Goal: Transaction & Acquisition: Download file/media

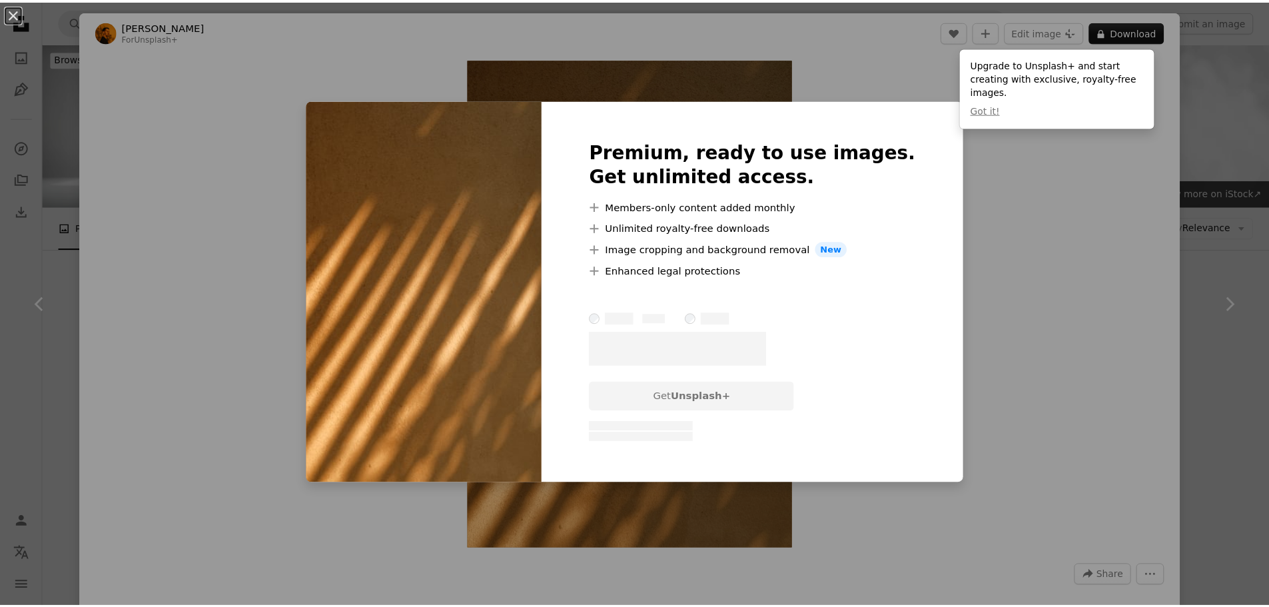
scroll to position [7262, 0]
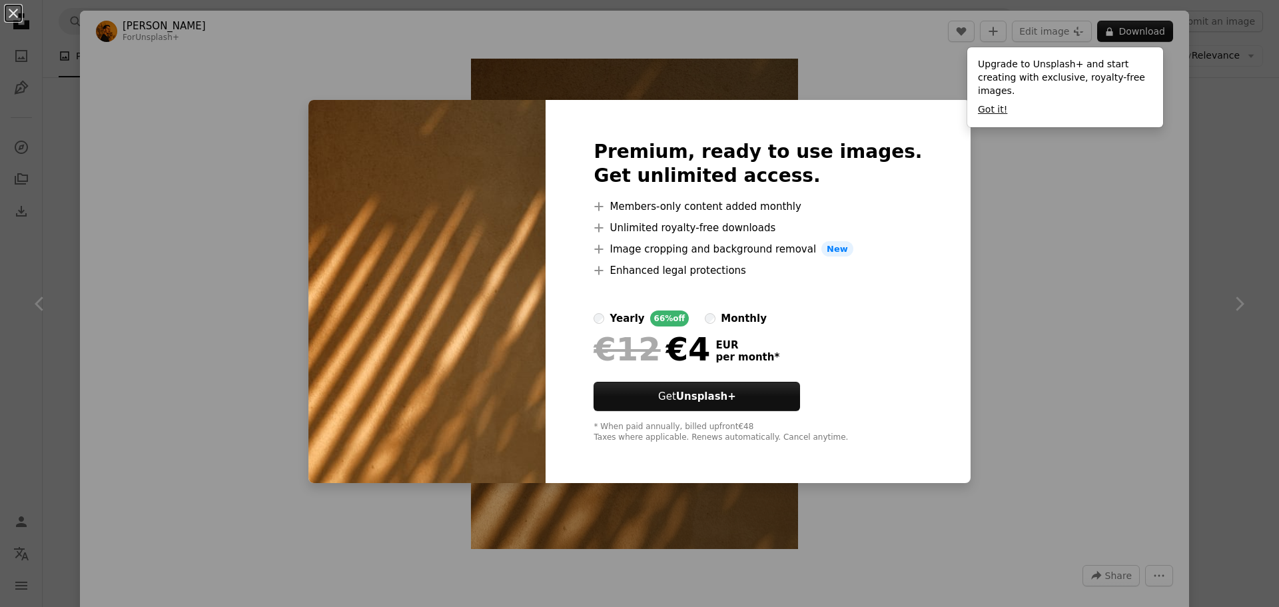
click at [996, 103] on button "Got it!" at bounding box center [992, 109] width 29 height 13
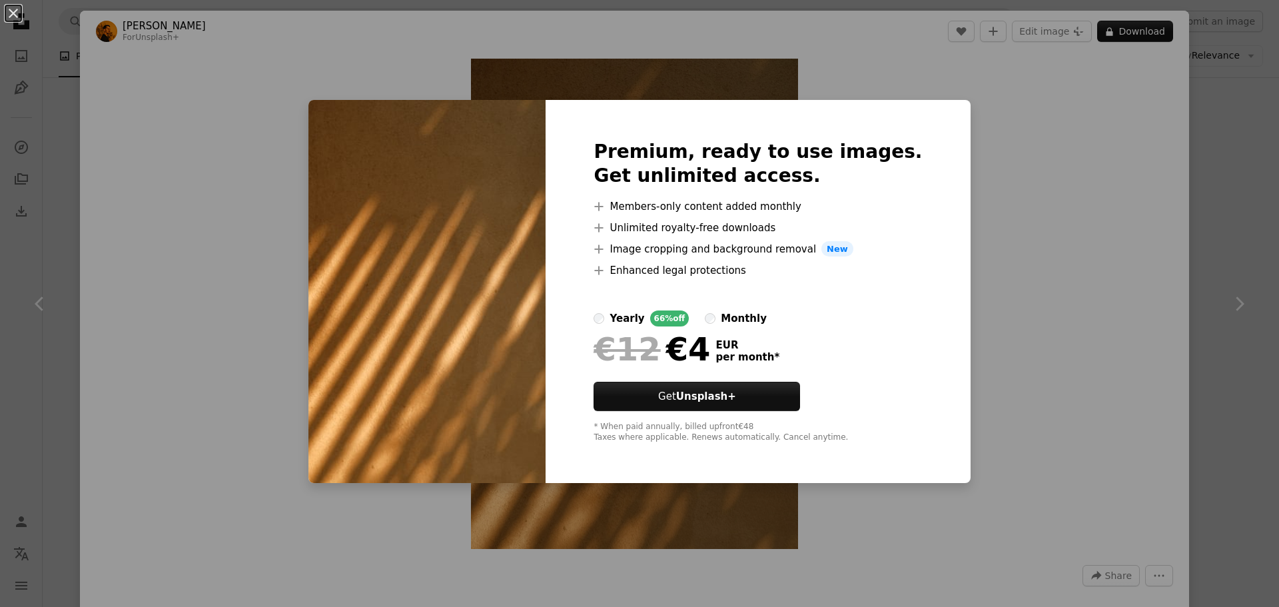
click at [138, 96] on div "An X shape Premium, ready to use images. Get unlimited access. A plus sign Memb…" at bounding box center [639, 303] width 1279 height 607
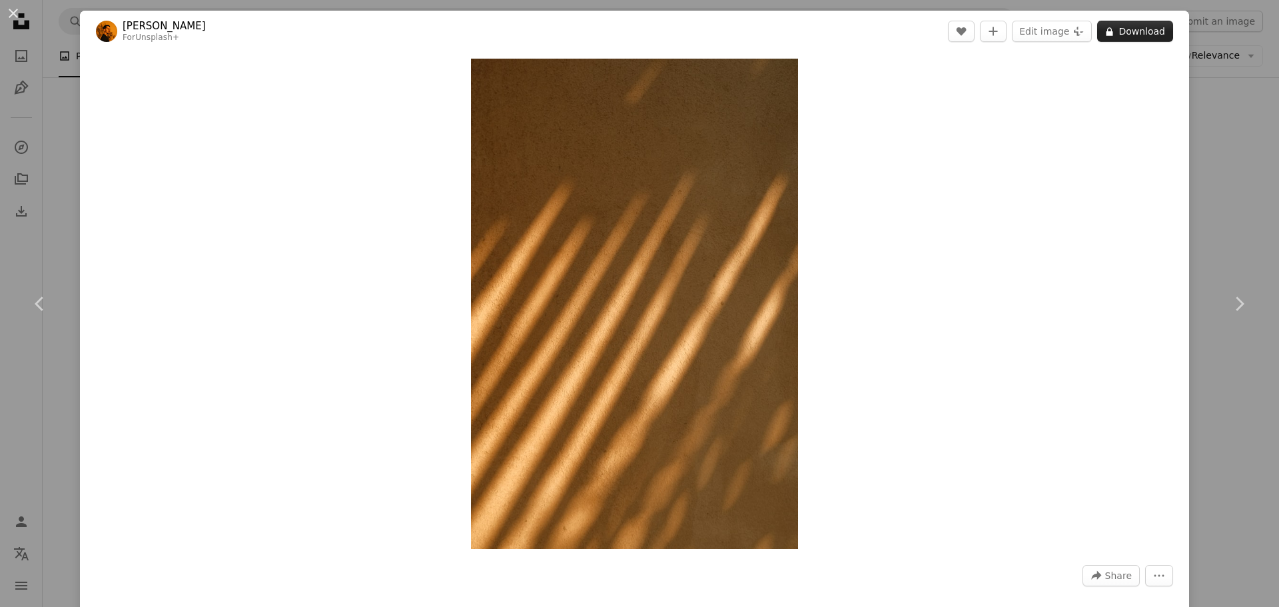
click at [1116, 31] on button "A lock Download" at bounding box center [1135, 31] width 76 height 21
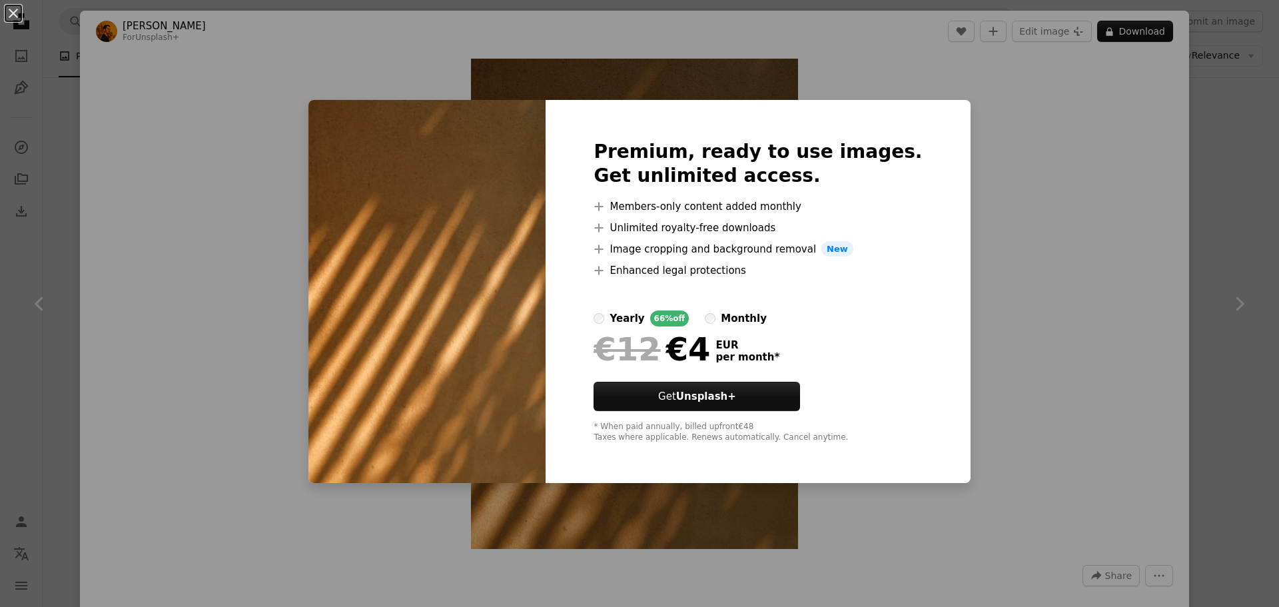
click at [1039, 111] on div "An X shape Premium, ready to use images. Get unlimited access. A plus sign Memb…" at bounding box center [639, 303] width 1279 height 607
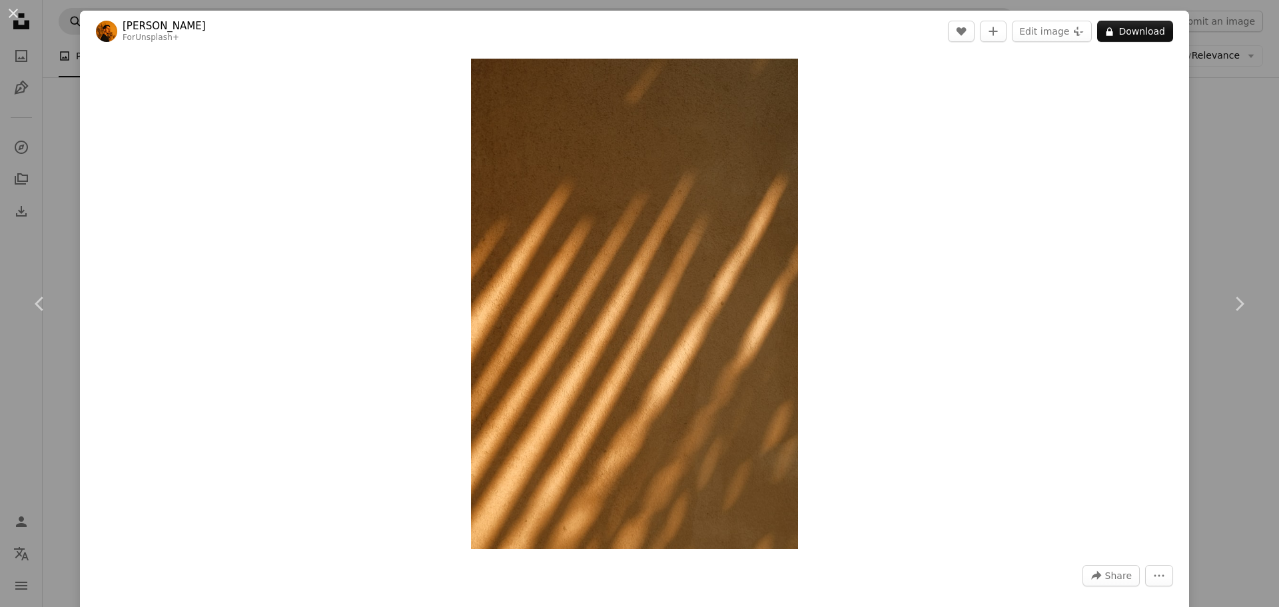
drag, startPoint x: 8, startPoint y: 10, endPoint x: 71, endPoint y: 17, distance: 63.7
click at [8, 10] on button "An X shape" at bounding box center [13, 13] width 16 height 16
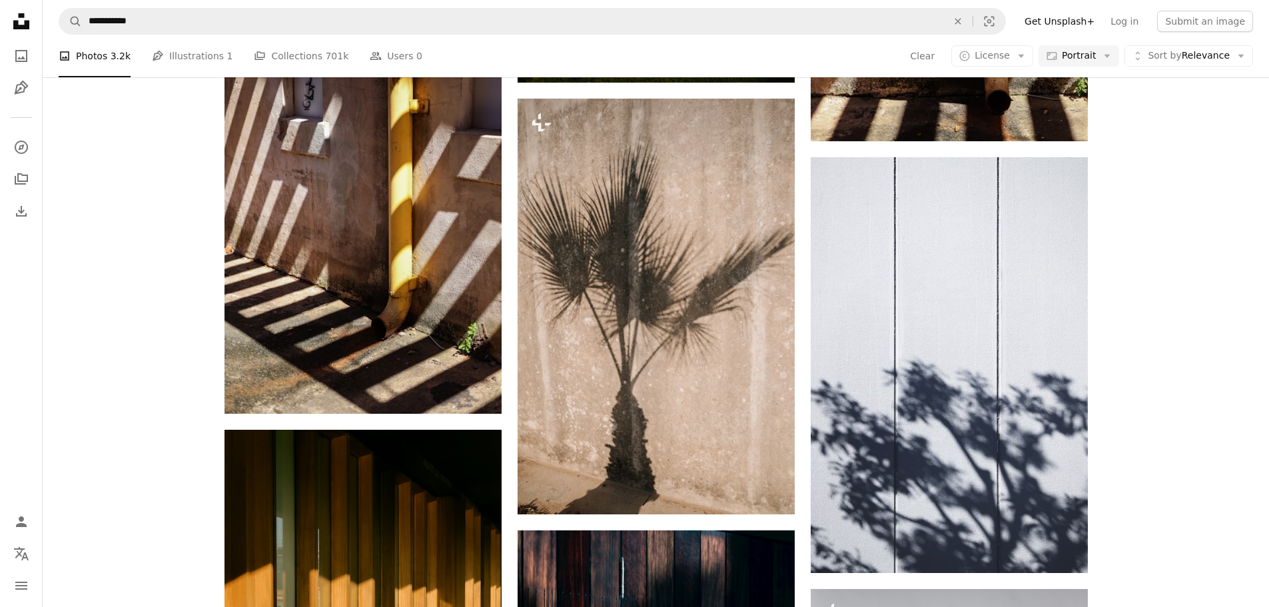
scroll to position [7795, 0]
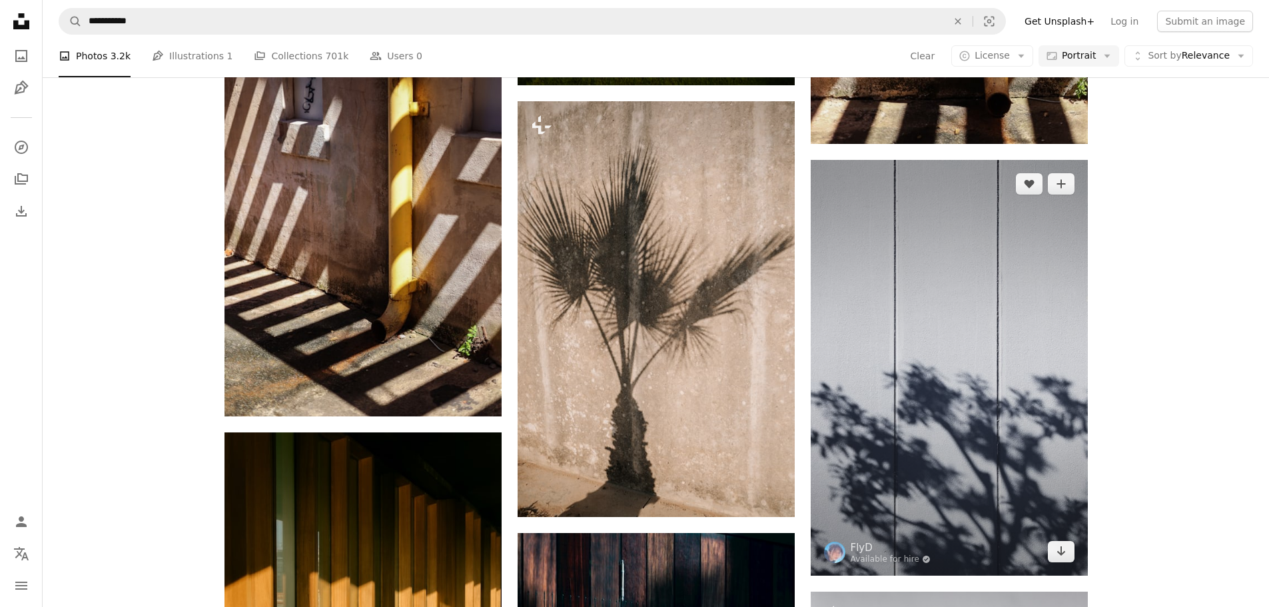
click at [976, 284] on img at bounding box center [949, 368] width 277 height 416
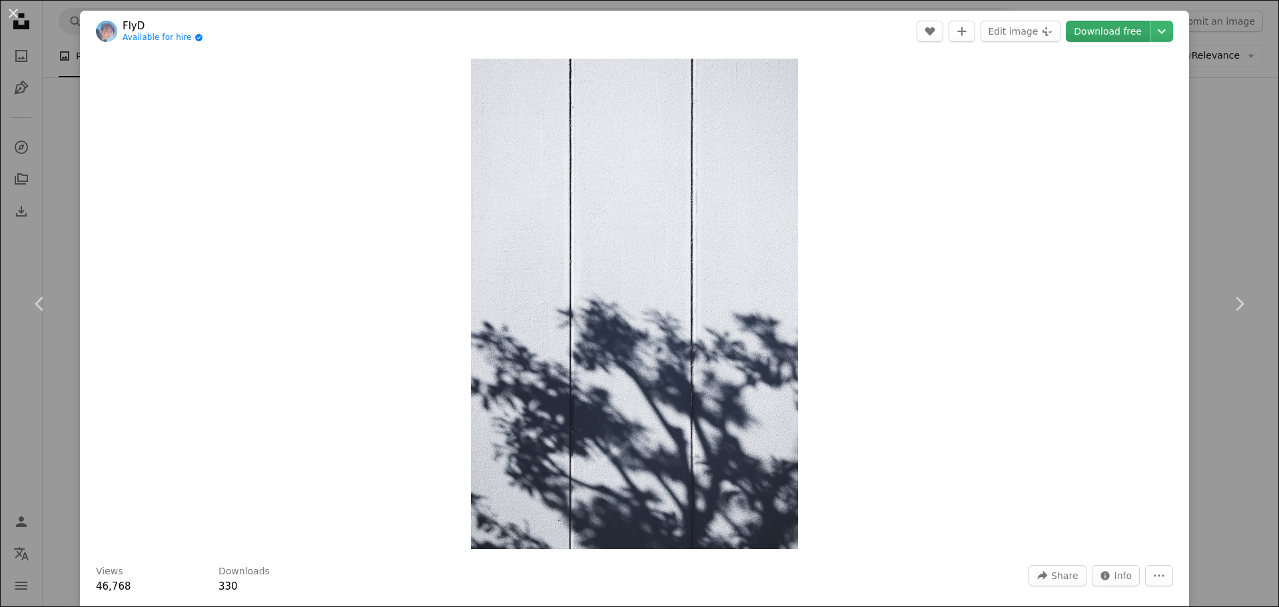
click at [1092, 35] on link "Download free" at bounding box center [1108, 31] width 84 height 21
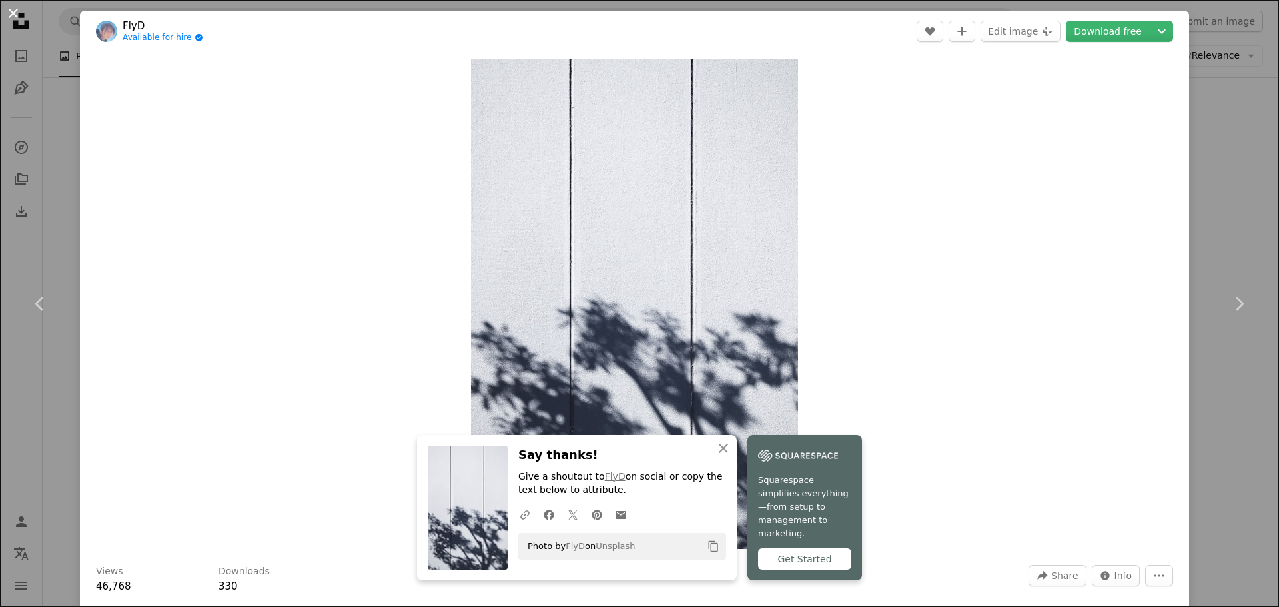
click at [19, 15] on button "An X shape" at bounding box center [13, 13] width 16 height 16
